Goal: Answer question/provide support: Share knowledge or assist other users

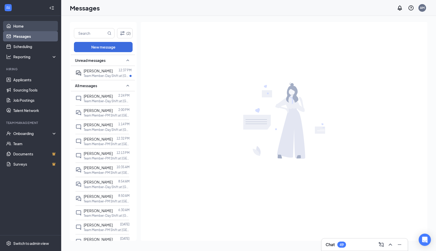
click at [21, 25] on link "Home" at bounding box center [35, 26] width 44 height 10
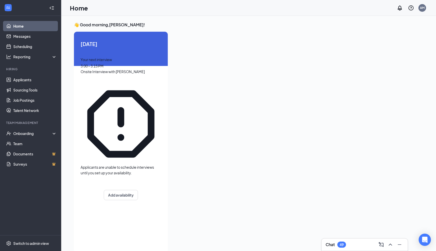
click at [118, 68] on div "Your next interview 3:00 - 3:15 PM Onsite Interview with [PERSON_NAME]" at bounding box center [121, 66] width 81 height 18
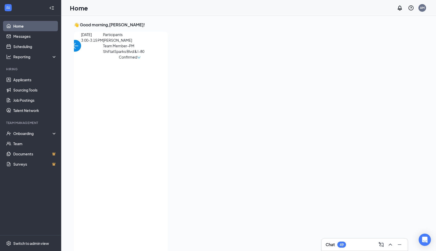
scroll to position [2, 0]
click at [103, 41] on span "[PERSON_NAME]" at bounding box center [130, 38] width 54 height 6
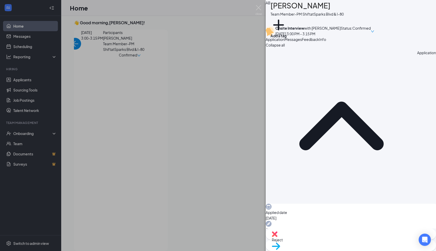
click at [320, 42] on span "Feedback" at bounding box center [310, 39] width 17 height 5
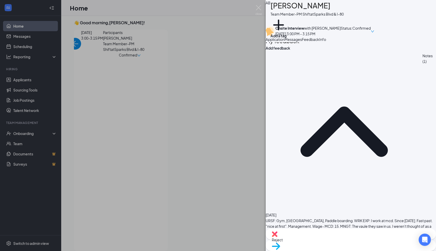
click at [335, 217] on div "URSF: Gym, [GEOGRAPHIC_DATA], Paddle boarding. WRK EXP: I work at mcd. Since [D…" at bounding box center [351, 234] width 170 height 34
drag, startPoint x: 293, startPoint y: 219, endPoint x: 274, endPoint y: 219, distance: 18.9
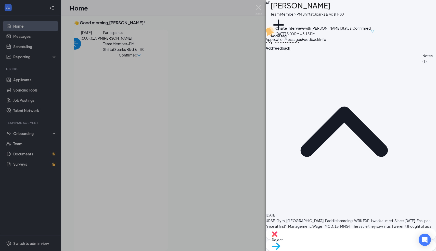
click at [300, 217] on div "URSF: Gym, [GEOGRAPHIC_DATA], Paddle boarding. WRK EXP: I work at mcd. Since [D…" at bounding box center [351, 234] width 170 height 34
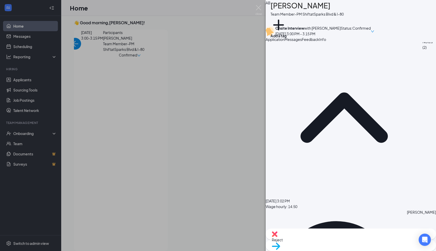
scroll to position [38, 0]
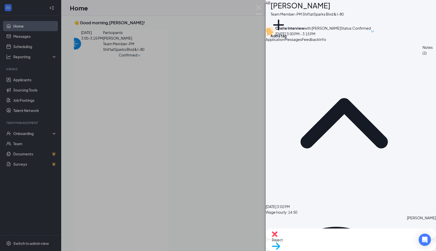
scroll to position [0, 0]
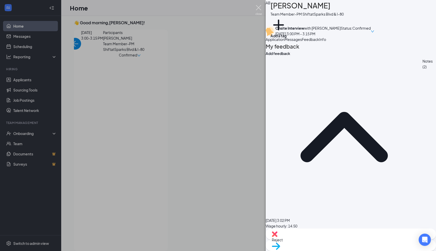
click at [260, 11] on img at bounding box center [259, 10] width 6 height 10
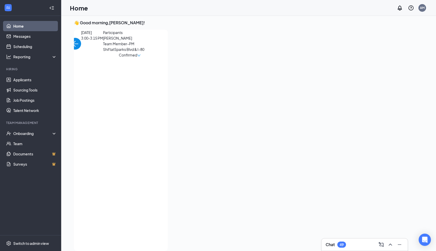
click at [81, 43] on img "back-button" at bounding box center [75, 44] width 12 height 12
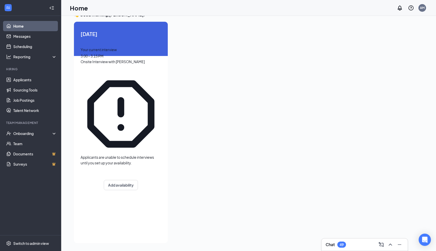
scroll to position [11, 0]
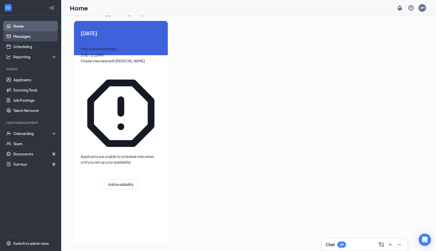
click at [24, 35] on link "Messages" at bounding box center [35, 36] width 44 height 10
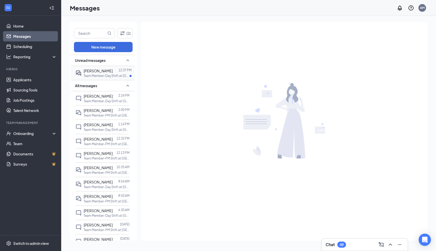
click at [96, 68] on div "[PERSON_NAME]" at bounding box center [98, 71] width 29 height 6
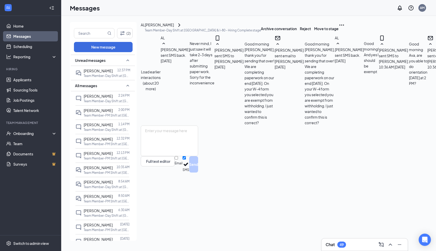
scroll to position [183, 0]
